Goal: Information Seeking & Learning: Learn about a topic

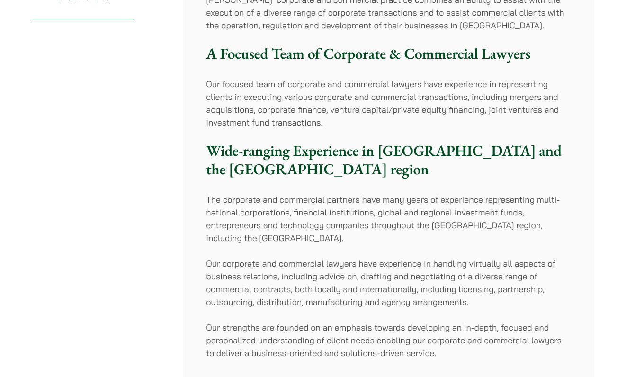
scroll to position [138, 0]
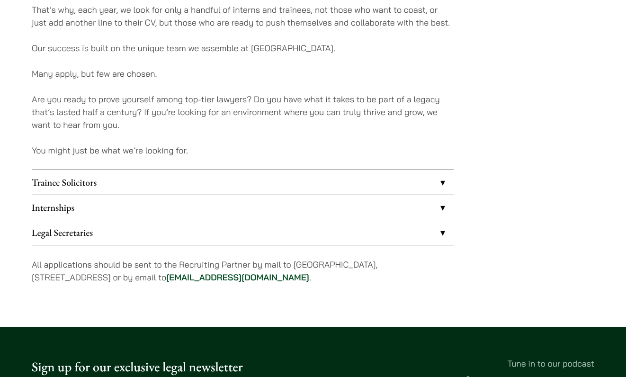
scroll to position [716, 0]
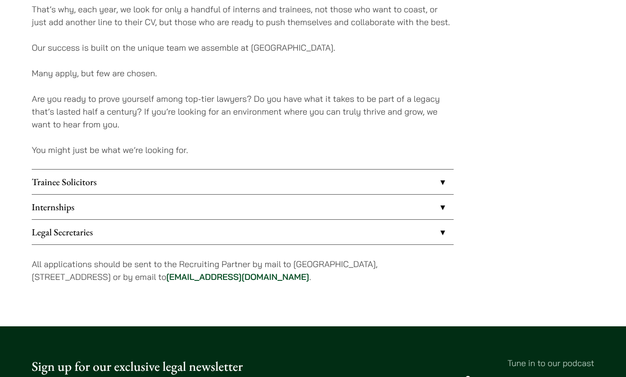
click at [292, 209] on link "Internships" at bounding box center [243, 207] width 422 height 25
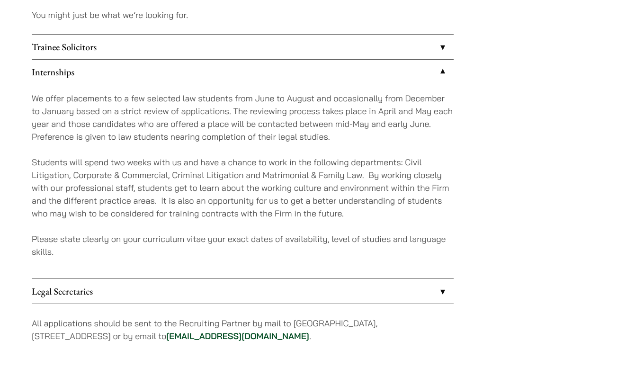
scroll to position [855, 0]
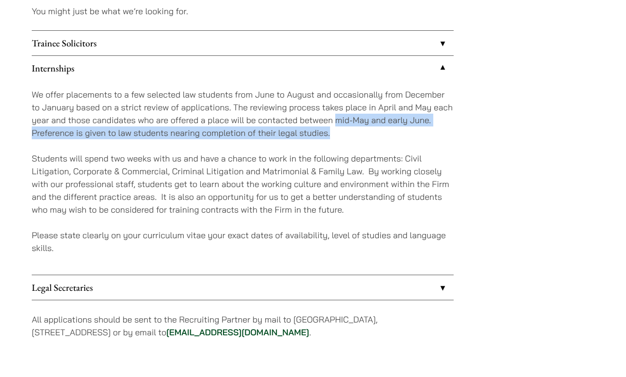
drag, startPoint x: 337, startPoint y: 118, endPoint x: 423, endPoint y: 133, distance: 87.1
click at [423, 133] on p "We offer placements to a few selected law students from June to August and occa…" at bounding box center [243, 113] width 422 height 51
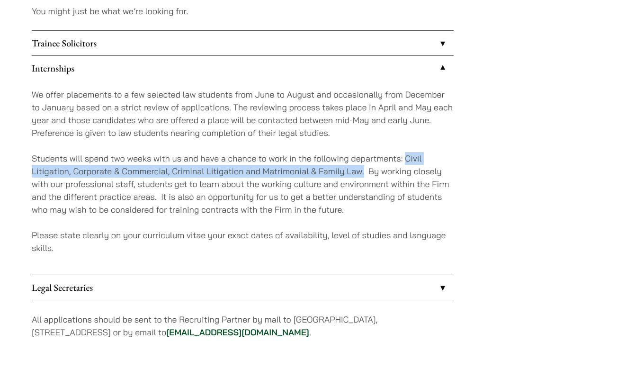
drag, startPoint x: 406, startPoint y: 160, endPoint x: 365, endPoint y: 170, distance: 41.9
click at [365, 170] on p "Students will spend two weeks with us and have a chance to work in the followin…" at bounding box center [243, 184] width 422 height 64
click at [363, 175] on p "Students will spend two weeks with us and have a chance to work in the followin…" at bounding box center [243, 184] width 422 height 64
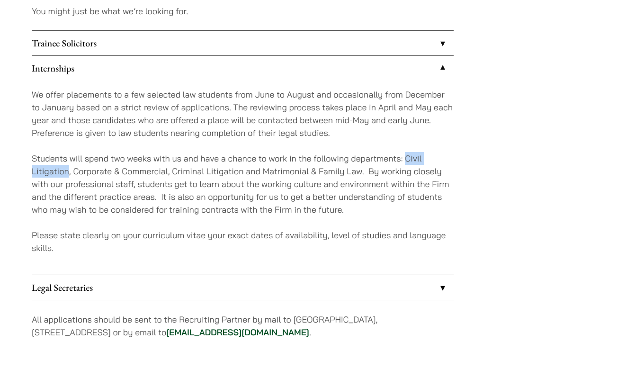
drag, startPoint x: 407, startPoint y: 157, endPoint x: 70, endPoint y: 172, distance: 337.2
click at [70, 172] on p "Students will spend two weeks with us and have a chance to work in the followin…" at bounding box center [243, 184] width 422 height 64
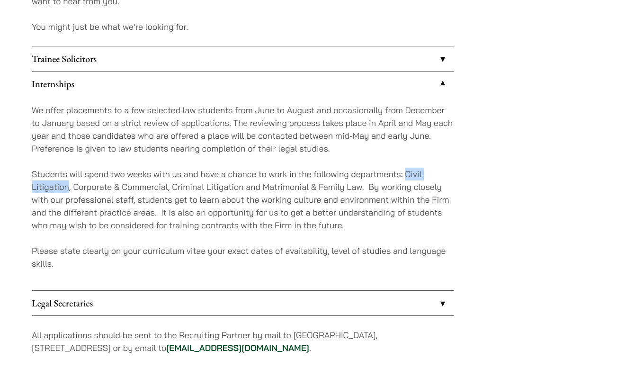
scroll to position [835, 0]
